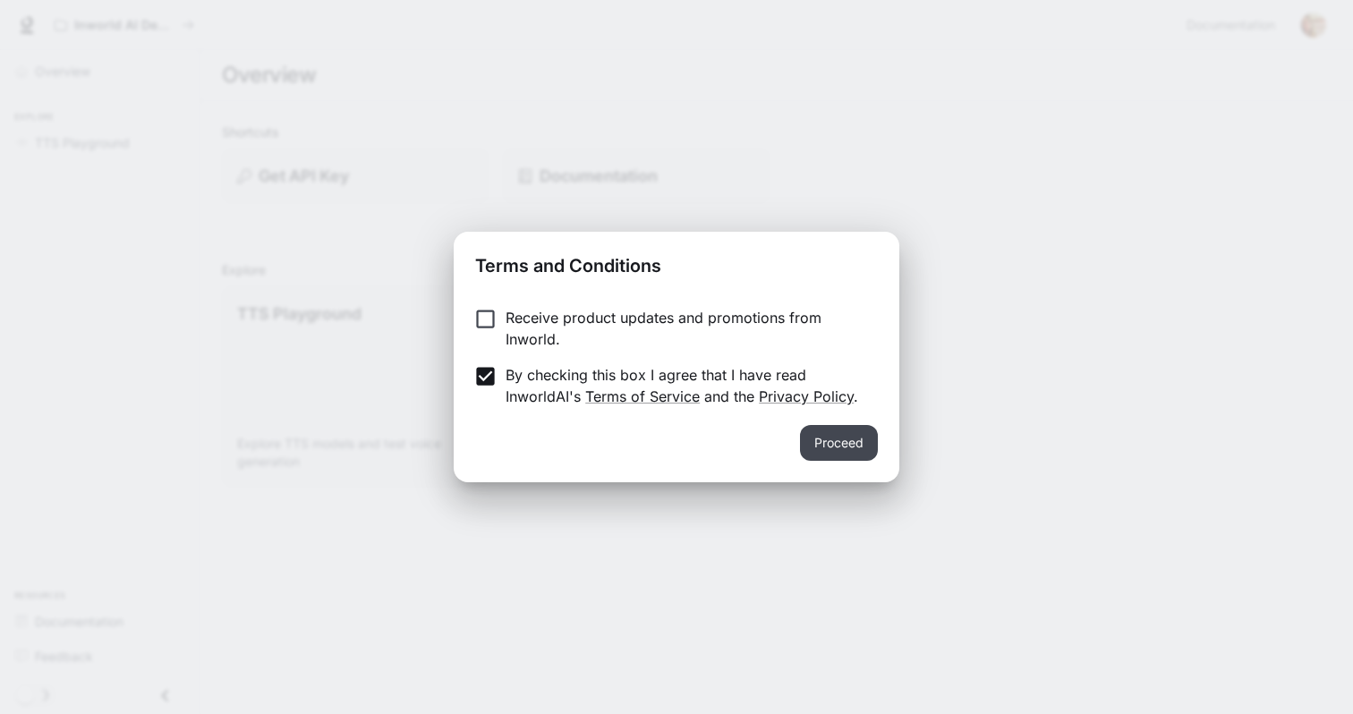
click at [829, 442] on button "Proceed" at bounding box center [839, 443] width 78 height 36
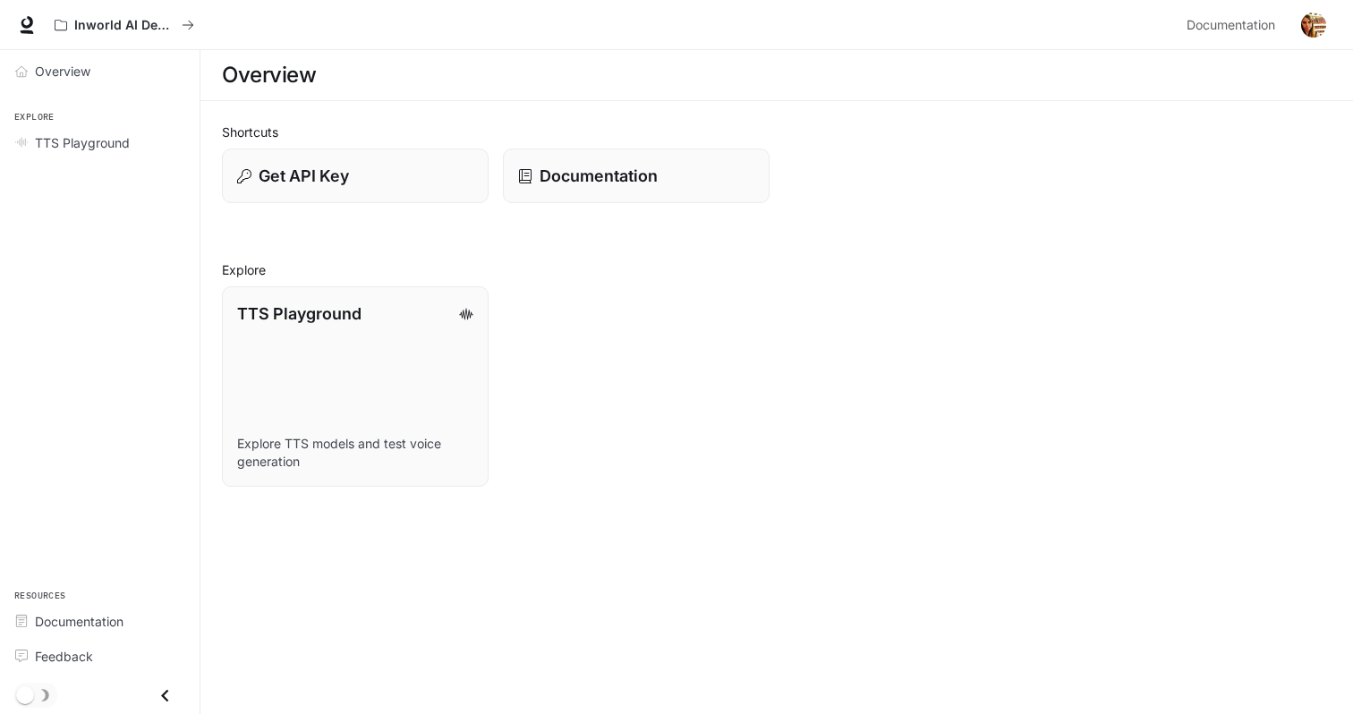
click at [166, 694] on icon "Close drawer" at bounding box center [165, 696] width 24 height 24
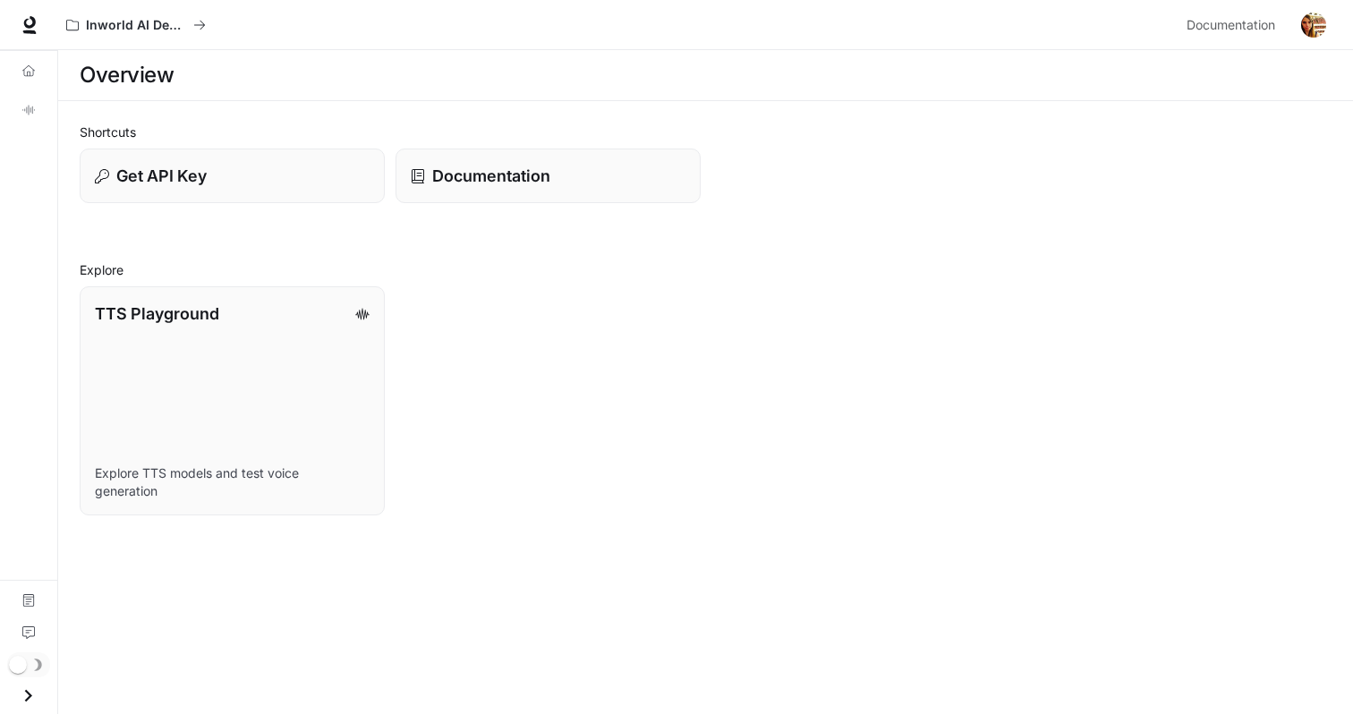
click at [30, 687] on icon "Open drawer" at bounding box center [28, 696] width 24 height 24
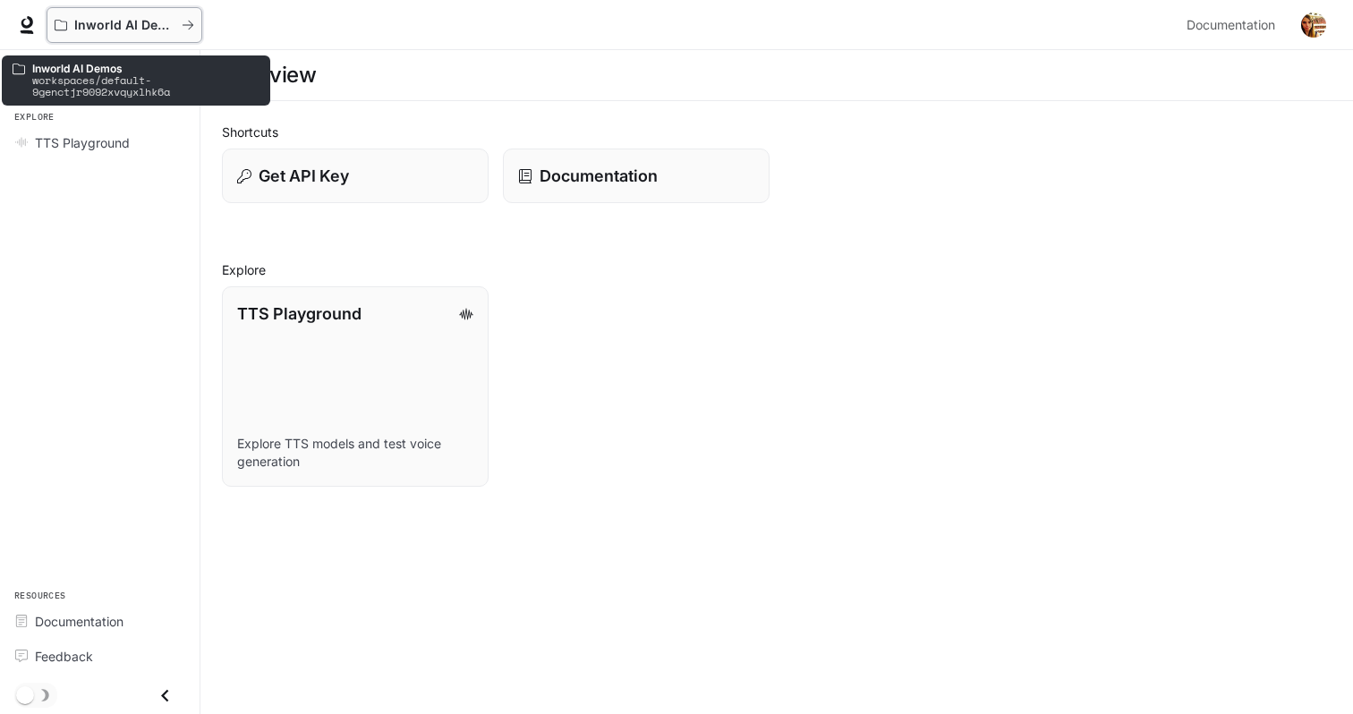
click at [188, 19] on icon "All workspaces" at bounding box center [188, 25] width 13 height 13
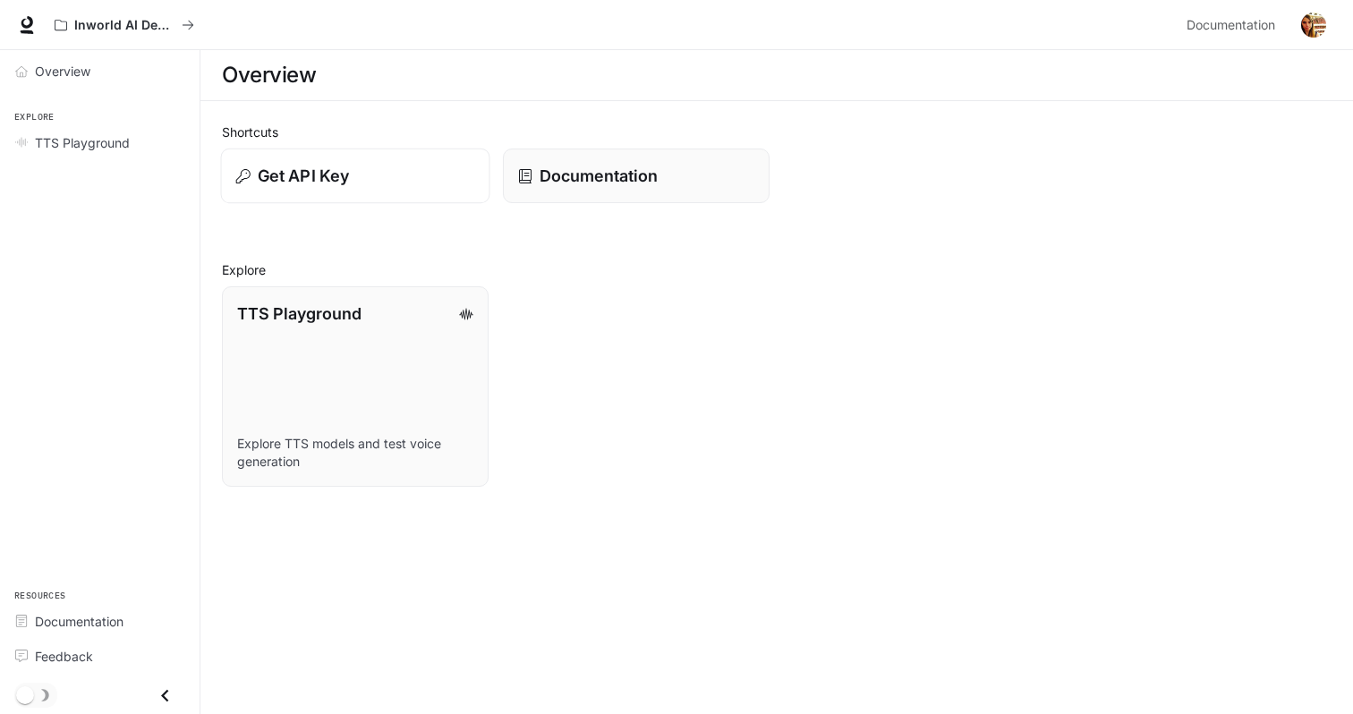
click at [357, 164] on div "Get API Key" at bounding box center [355, 176] width 239 height 24
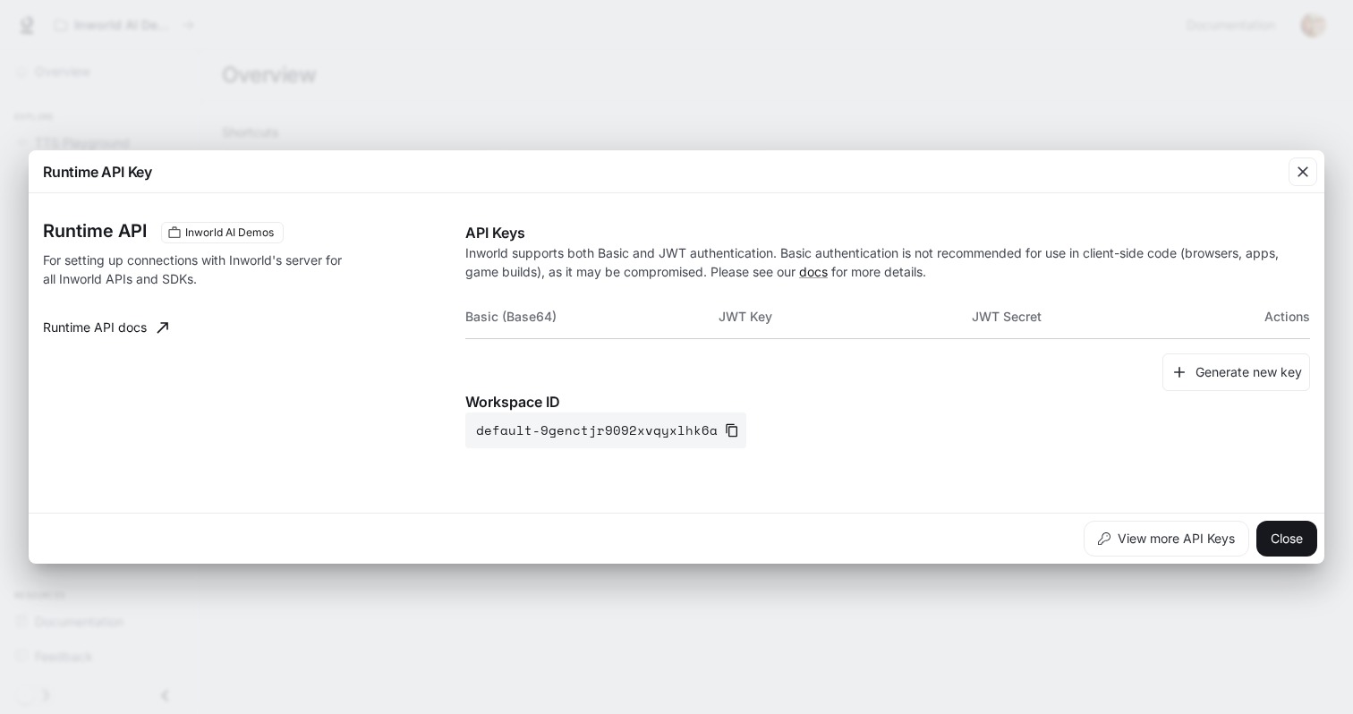
click at [620, 64] on div "Runtime API Key Runtime API Inworld AI Demos For setting up connections with In…" at bounding box center [676, 357] width 1353 height 714
